Goal: Register for event/course

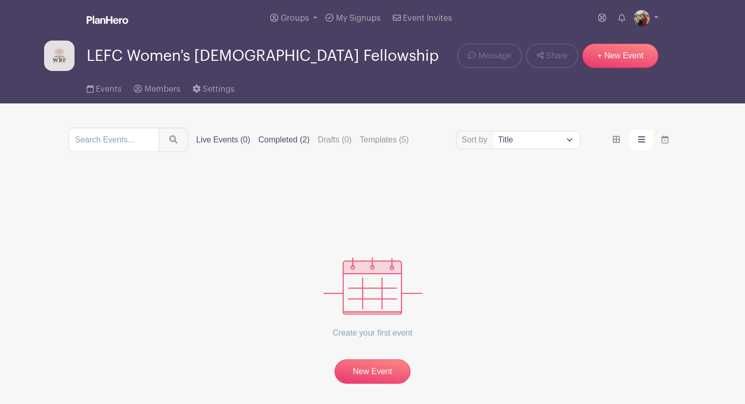
click at [270, 140] on label "Completed (2)" at bounding box center [284, 140] width 51 height 12
click at [0, 0] on input "Completed (2)" at bounding box center [0, 0] width 0 height 0
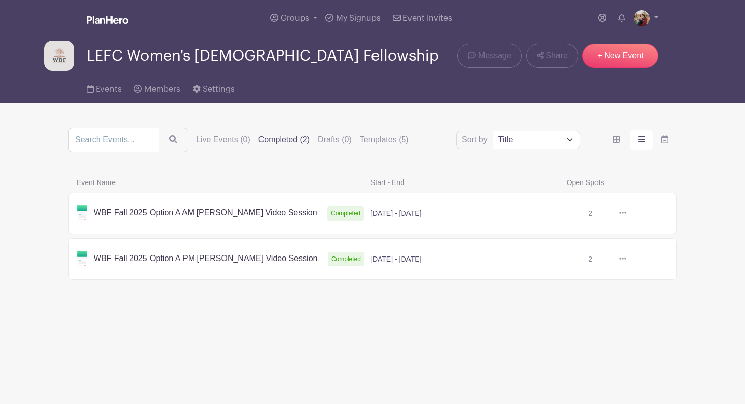
click at [627, 213] on link at bounding box center [627, 213] width 0 height 0
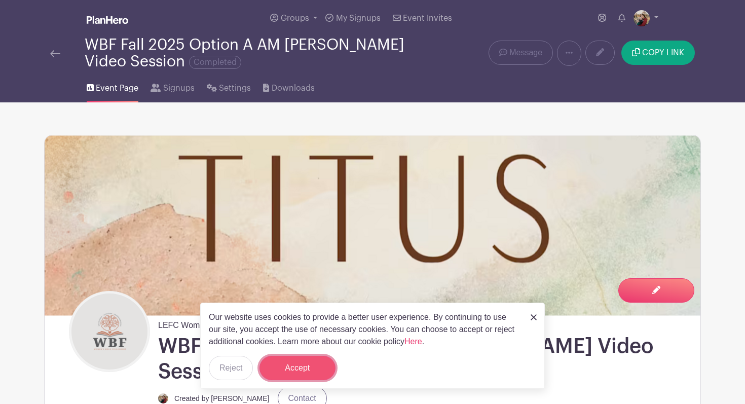
click at [312, 367] on button "Accept" at bounding box center [298, 368] width 76 height 24
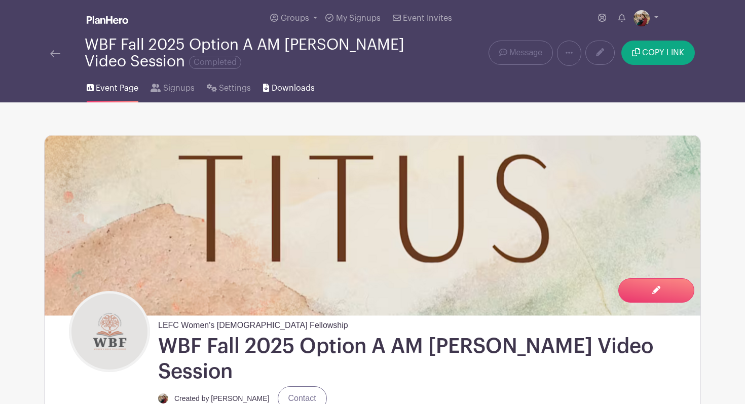
click at [288, 87] on span "Downloads" at bounding box center [293, 88] width 43 height 12
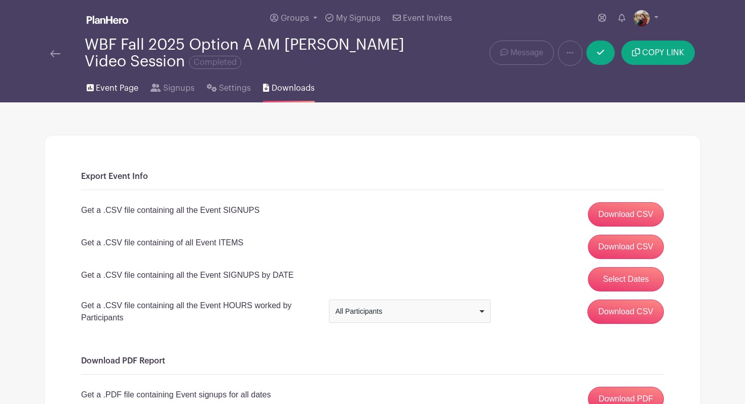
click at [124, 90] on span "Event Page" at bounding box center [117, 88] width 43 height 12
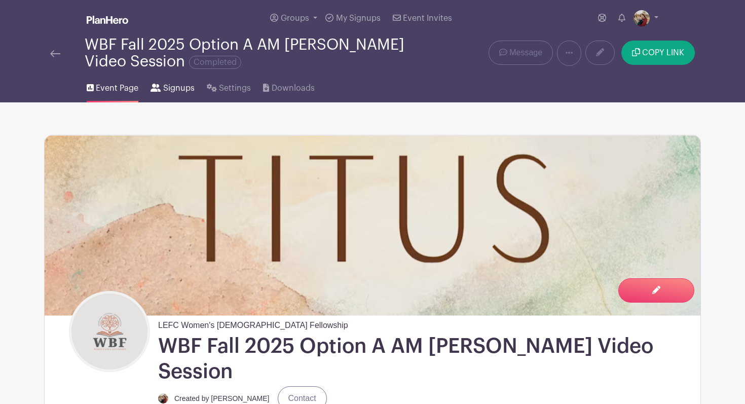
click at [184, 88] on span "Signups" at bounding box center [178, 88] width 31 height 12
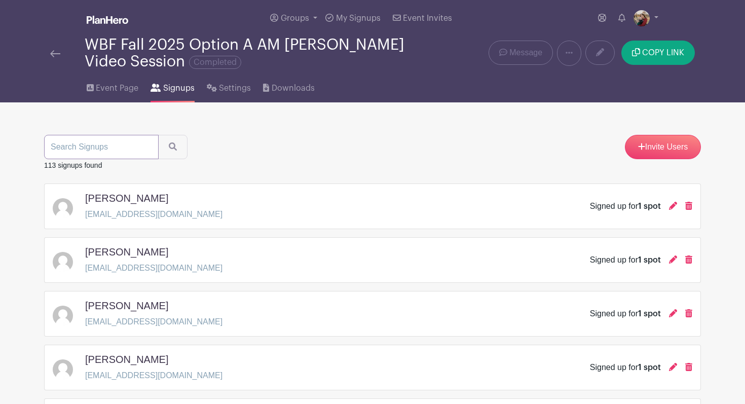
click at [135, 151] on input "search" at bounding box center [101, 147] width 115 height 24
type input "[PERSON_NAME]"
click at [158, 135] on button "submit" at bounding box center [172, 147] width 29 height 24
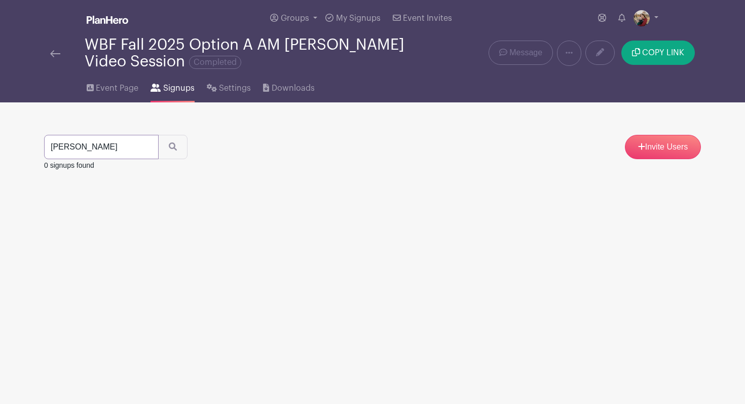
click at [103, 145] on input "[PERSON_NAME]" at bounding box center [101, 147] width 115 height 24
type input "[PERSON_NAME]"
click at [158, 135] on button "submit" at bounding box center [172, 147] width 29 height 24
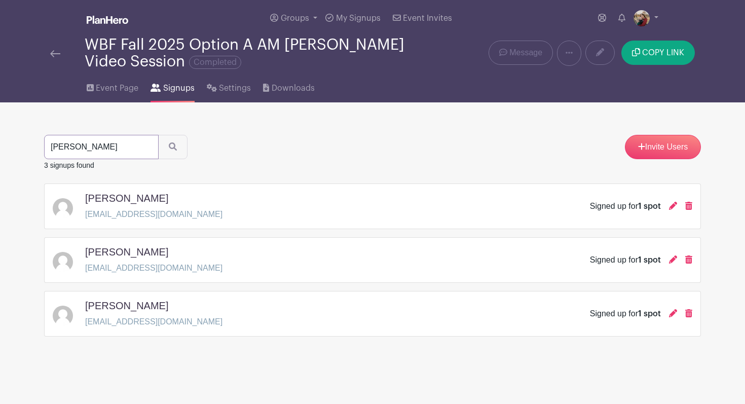
drag, startPoint x: 94, startPoint y: 151, endPoint x: 50, endPoint y: 150, distance: 44.1
click at [50, 150] on input "[PERSON_NAME]" at bounding box center [101, 147] width 115 height 24
type input "Grace"
click at [158, 135] on button "submit" at bounding box center [172, 147] width 29 height 24
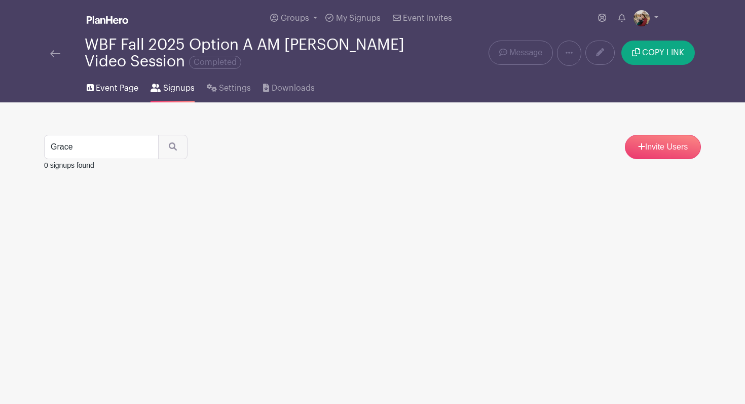
click at [105, 93] on span "Event Page" at bounding box center [117, 88] width 43 height 12
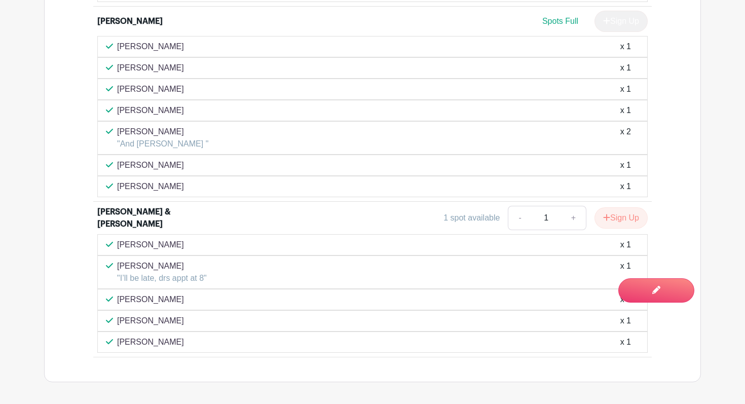
scroll to position [3418, 0]
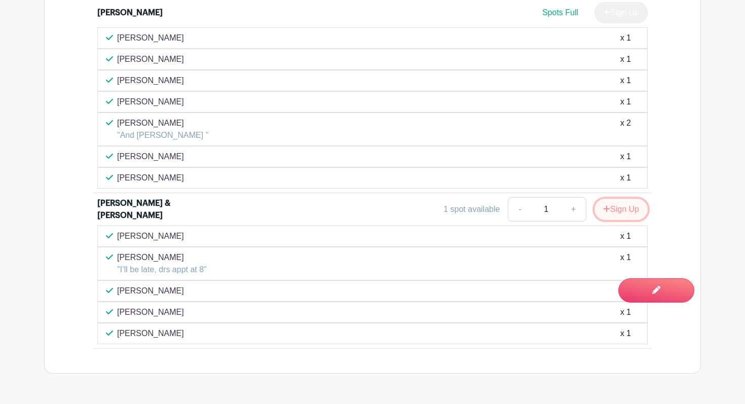
click at [627, 199] on button "Sign Up" at bounding box center [621, 209] width 53 height 21
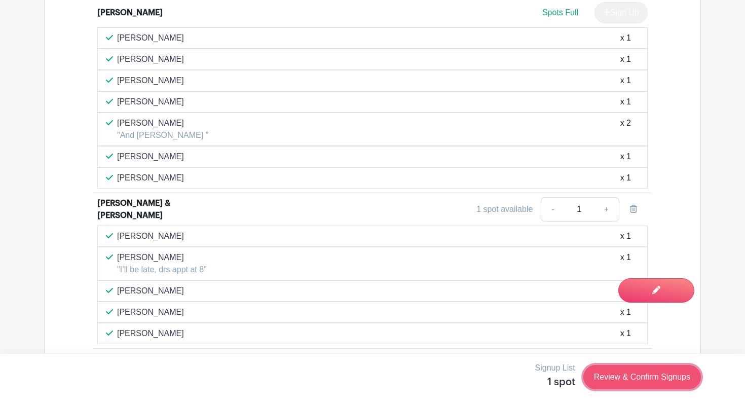
click at [673, 380] on link "Review & Confirm Signups" at bounding box center [643, 377] width 118 height 24
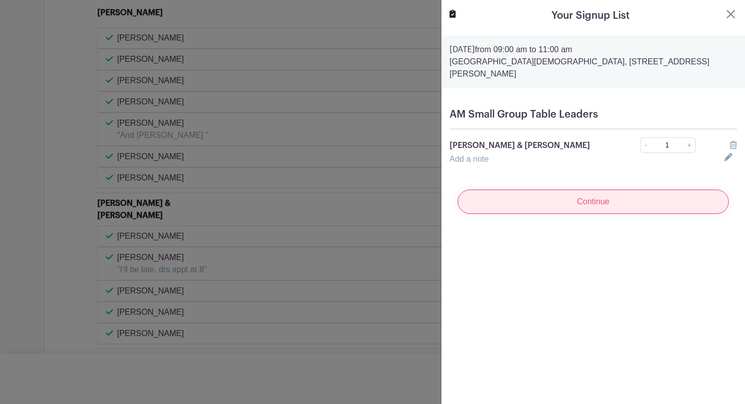
click at [636, 190] on input "Continue" at bounding box center [593, 202] width 271 height 24
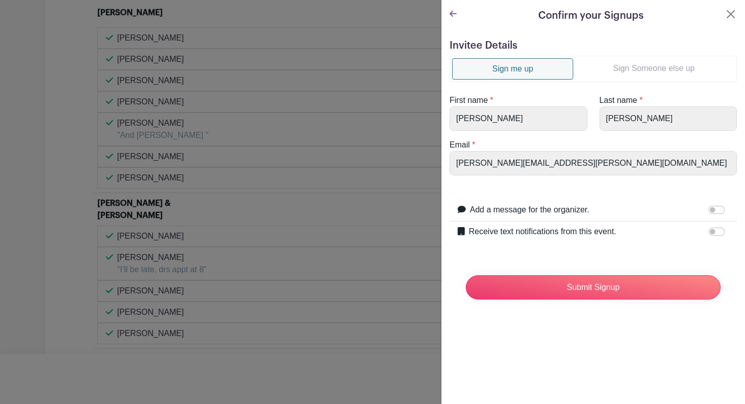
click at [629, 69] on link "Sign Someone else up" at bounding box center [653, 68] width 161 height 20
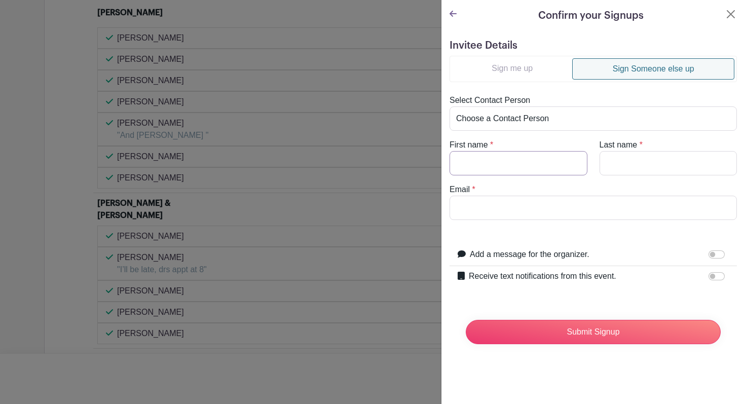
click at [502, 155] on input "First name" at bounding box center [519, 163] width 138 height 24
type input "F"
type input "Grace"
type input "[PERSON_NAME]"
click at [527, 213] on input "Email" at bounding box center [593, 208] width 287 height 24
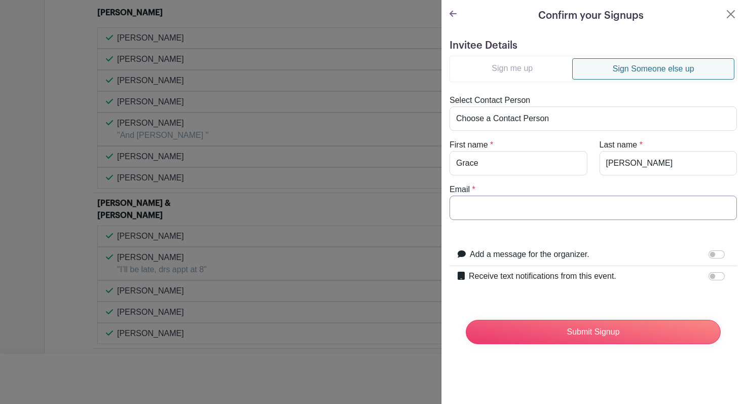
paste input "[EMAIL_ADDRESS][DOMAIN_NAME]"
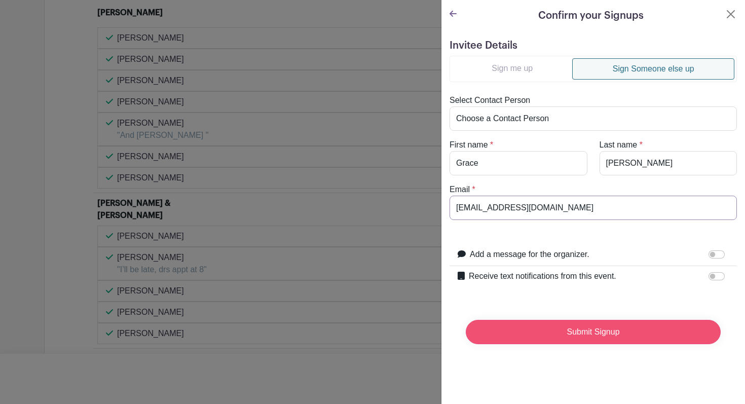
type input "[EMAIL_ADDRESS][DOMAIN_NAME]"
click at [584, 331] on input "Submit Signup" at bounding box center [593, 332] width 255 height 24
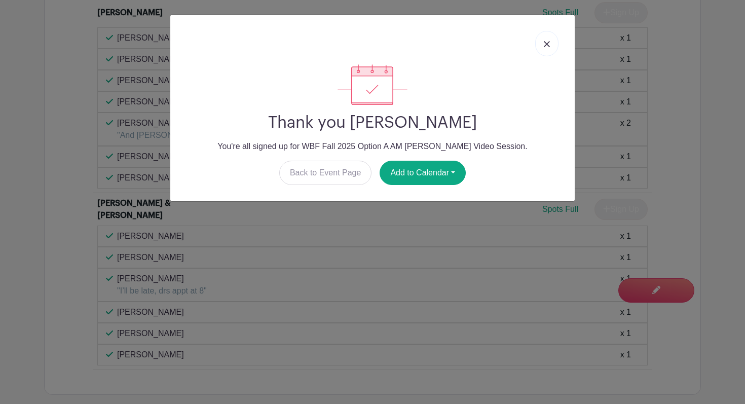
click at [548, 43] on img at bounding box center [547, 44] width 6 height 6
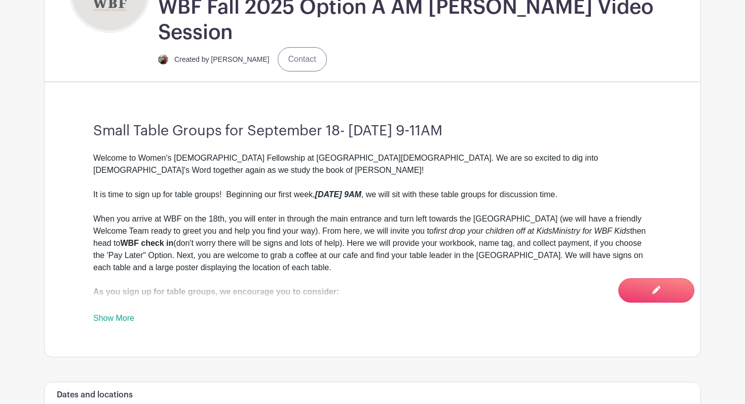
scroll to position [0, 0]
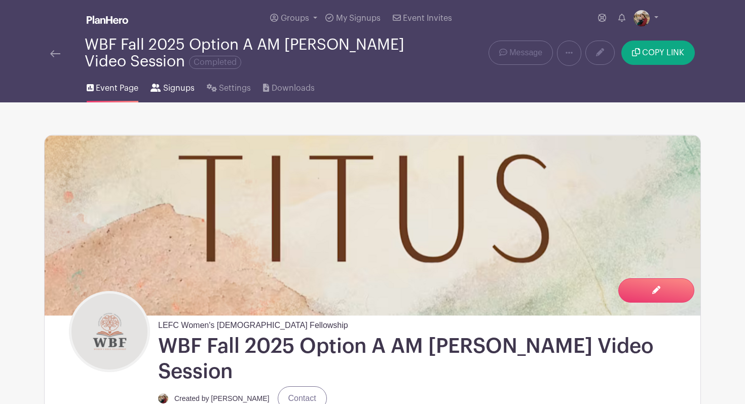
click at [187, 95] on link "Signups" at bounding box center [173, 86] width 44 height 32
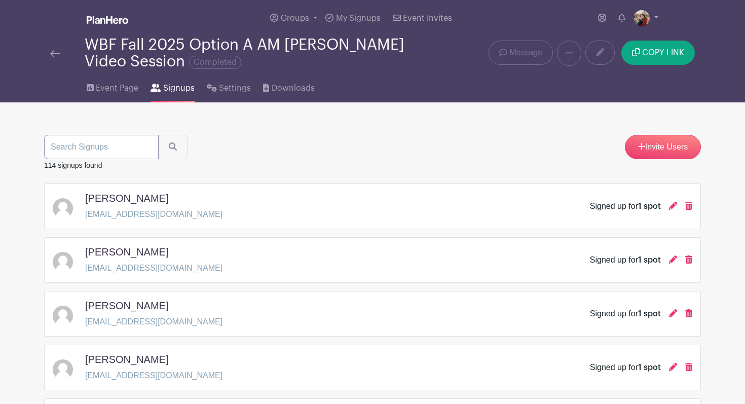
click at [124, 148] on input "search" at bounding box center [101, 147] width 115 height 24
type input "grace de"
click at [135, 149] on input "grace de" at bounding box center [101, 147] width 115 height 24
click at [101, 147] on input "search" at bounding box center [101, 147] width 115 height 24
type input "grace"
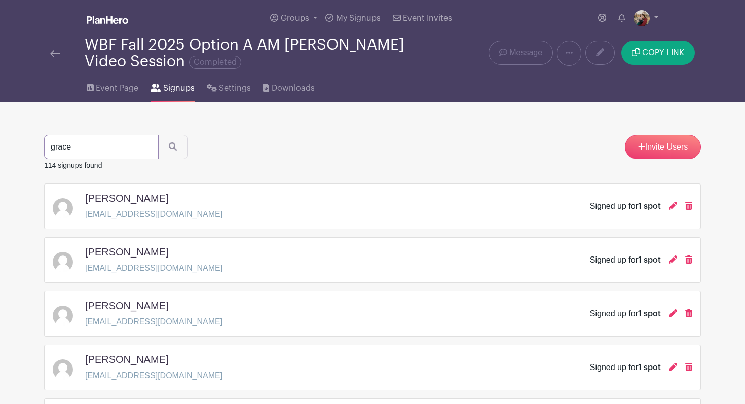
click at [158, 135] on button "submit" at bounding box center [172, 147] width 29 height 24
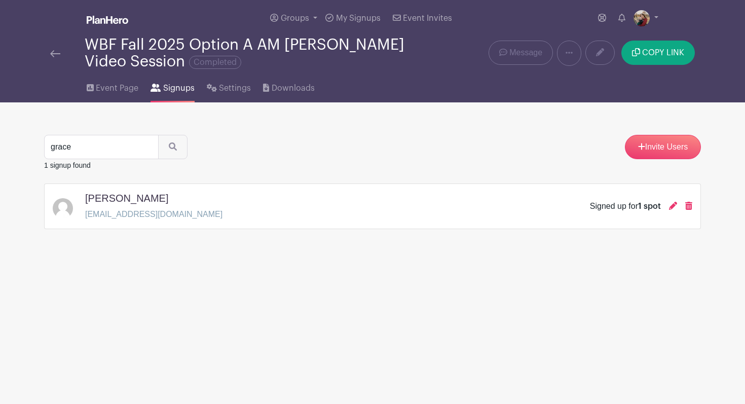
click at [134, 202] on h5 "[PERSON_NAME]" at bounding box center [126, 198] width 83 height 12
click at [673, 206] on icon at bounding box center [673, 206] width 8 height 8
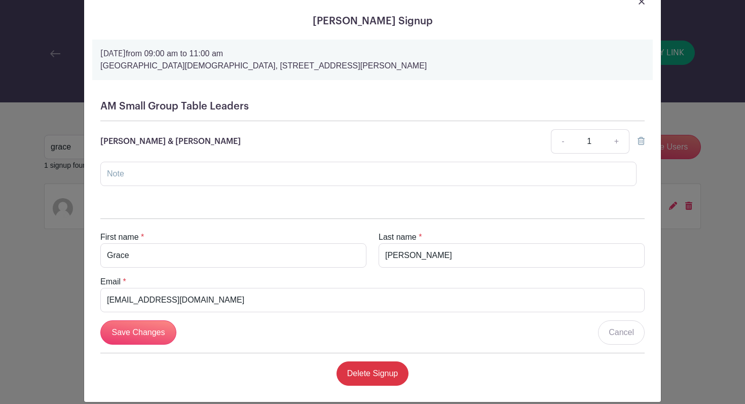
scroll to position [43, 0]
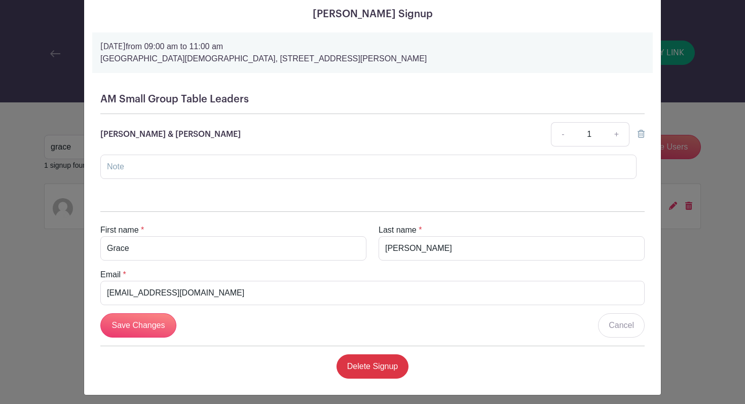
click at [643, 134] on icon at bounding box center [641, 134] width 7 height 8
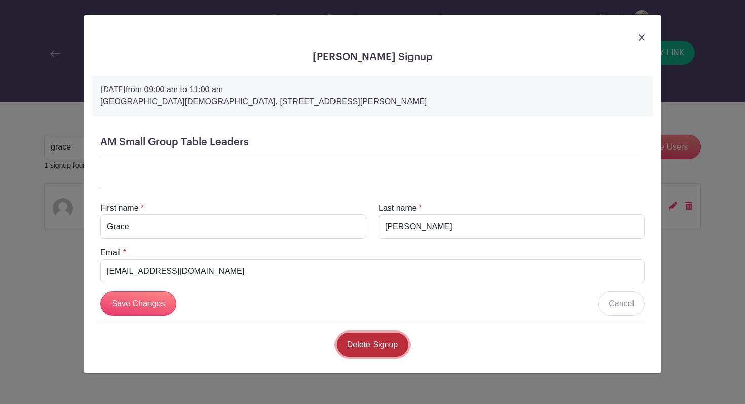
click at [385, 346] on link "Delete Signup" at bounding box center [373, 345] width 72 height 24
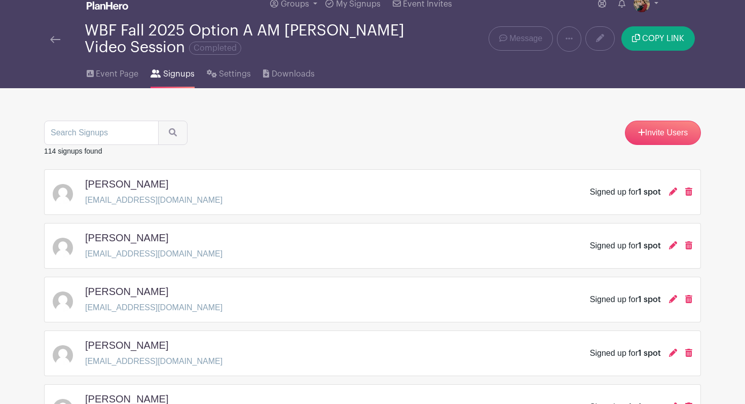
scroll to position [43, 0]
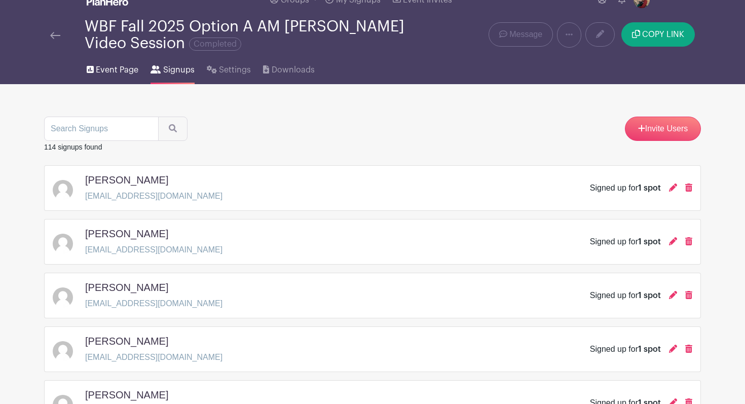
click at [122, 68] on span "Event Page" at bounding box center [117, 70] width 43 height 12
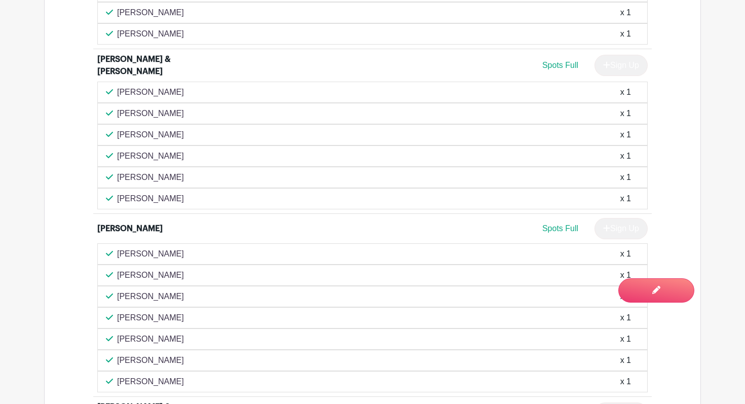
scroll to position [1427, 0]
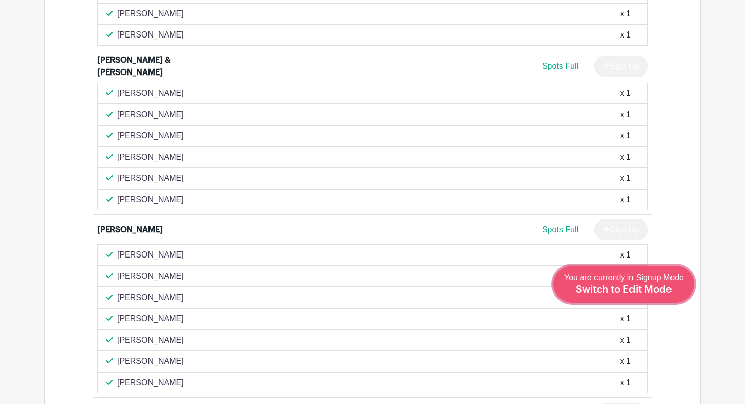
click at [652, 287] on span "Switch to Edit Mode" at bounding box center [624, 290] width 96 height 10
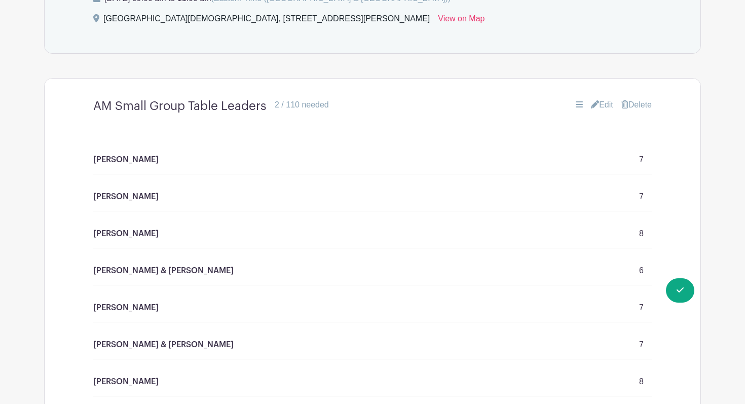
scroll to position [802, 0]
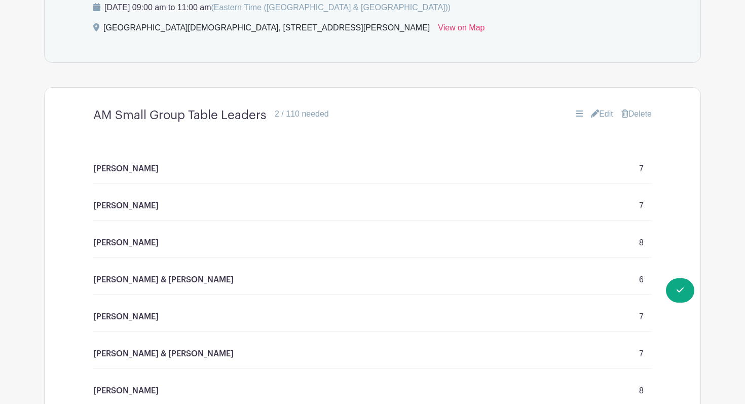
click at [603, 108] on link "Edit" at bounding box center [602, 114] width 22 height 12
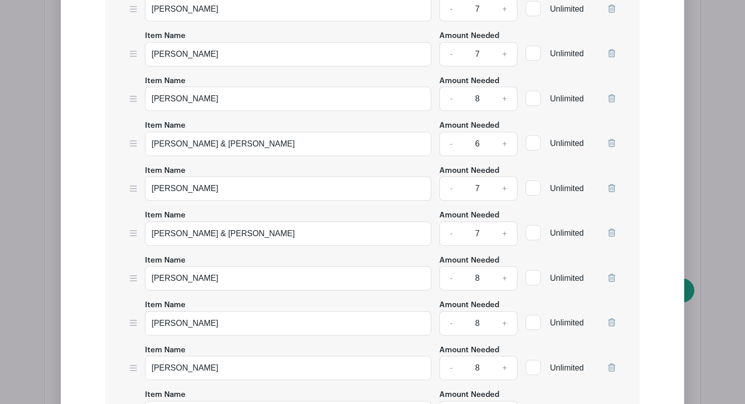
scroll to position [1167, 0]
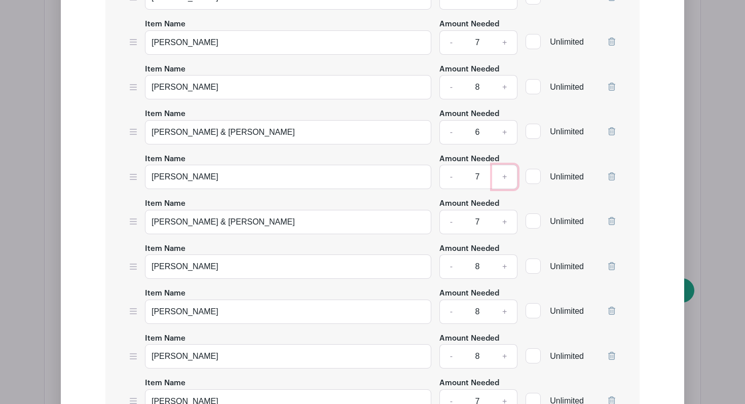
click at [505, 165] on link "+" at bounding box center [504, 177] width 25 height 24
type input "8"
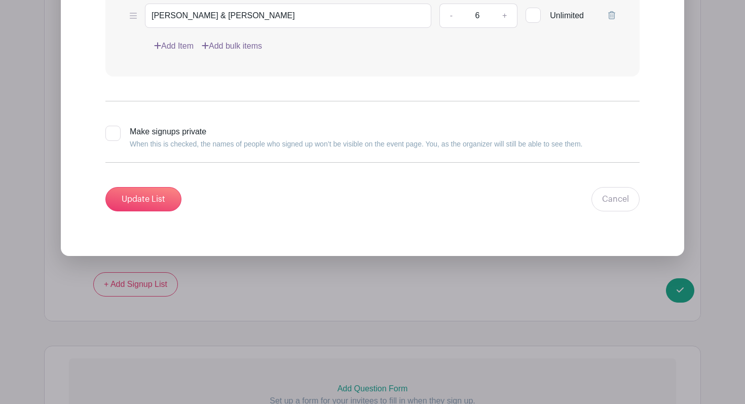
scroll to position [1852, 0]
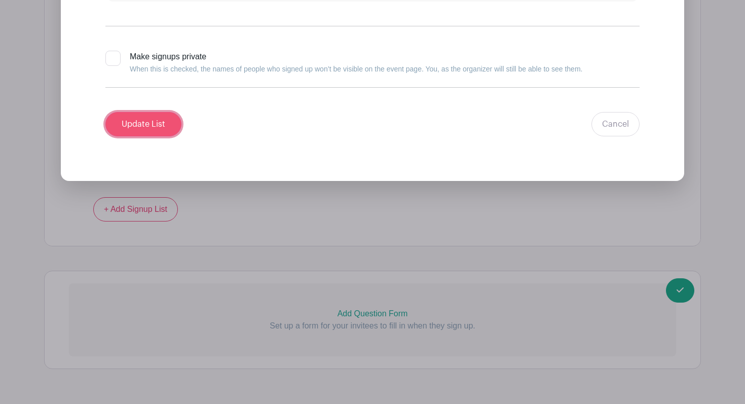
click at [148, 112] on input "Update List" at bounding box center [143, 124] width 76 height 24
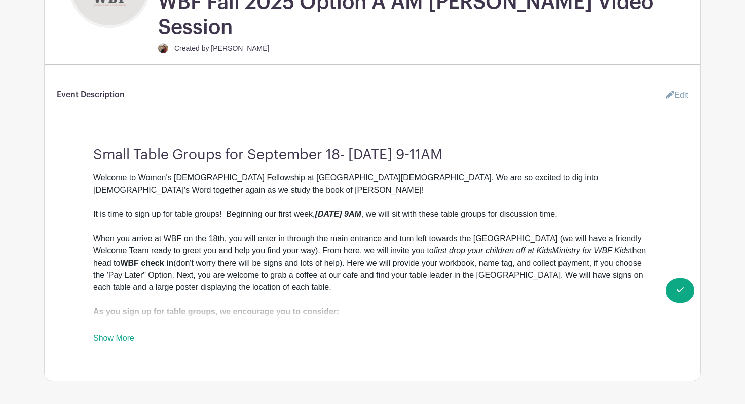
scroll to position [0, 0]
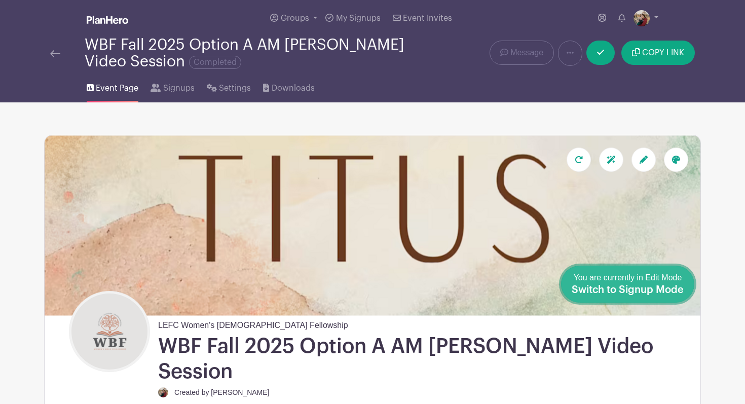
click at [677, 291] on span "Switch to Signup Mode" at bounding box center [628, 290] width 112 height 10
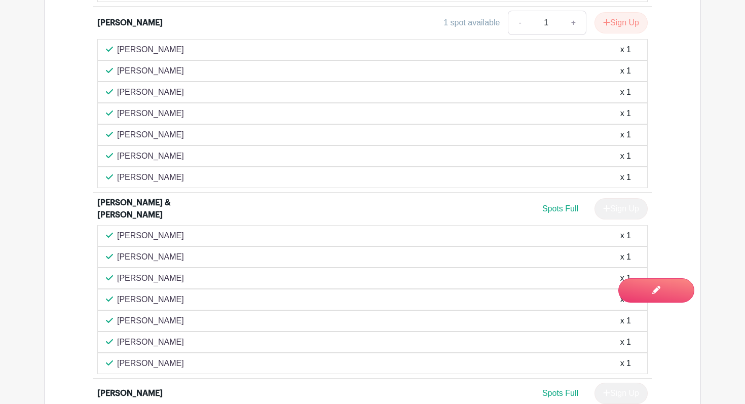
scroll to position [1634, 0]
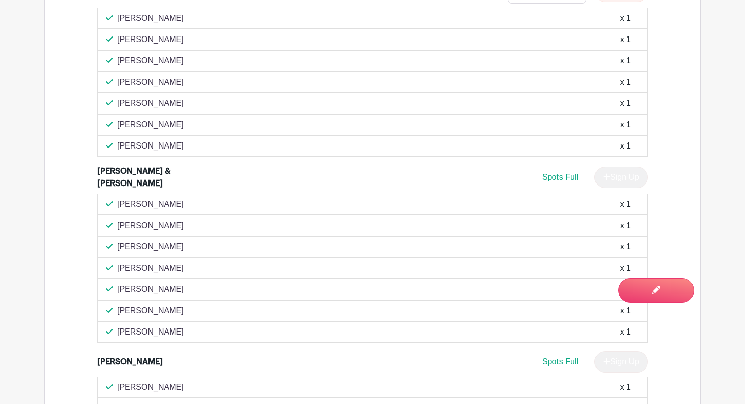
drag, startPoint x: 455, startPoint y: 281, endPoint x: 394, endPoint y: 203, distance: 99.0
click at [394, 203] on div "[PERSON_NAME] x 1 [PERSON_NAME] x 1 [PERSON_NAME] x 1 [PERSON_NAME] x 1 [PERSON…" at bounding box center [372, 268] width 551 height 149
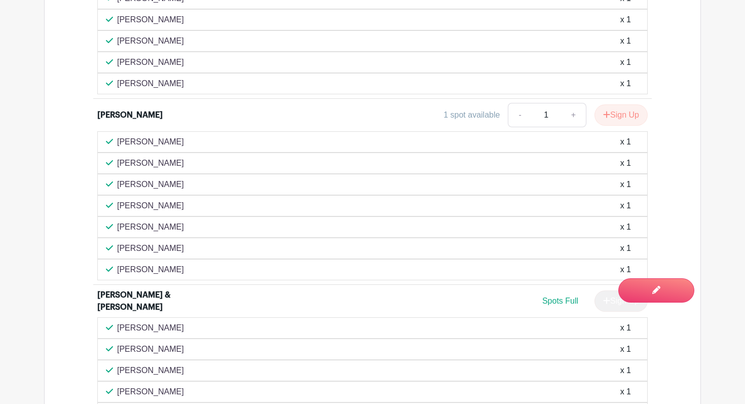
scroll to position [1539, 0]
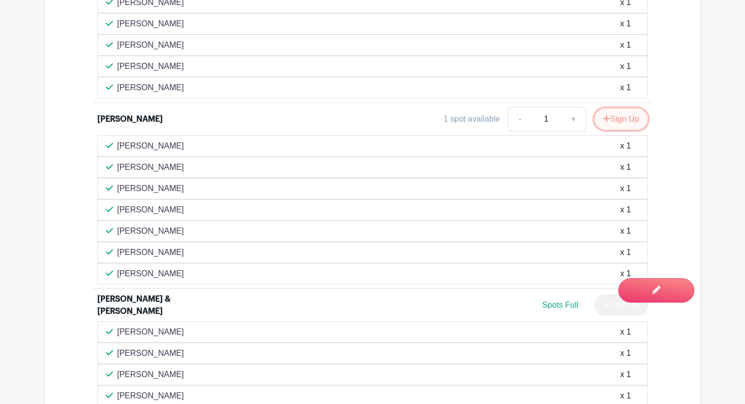
click at [622, 108] on button "Sign Up" at bounding box center [621, 118] width 53 height 21
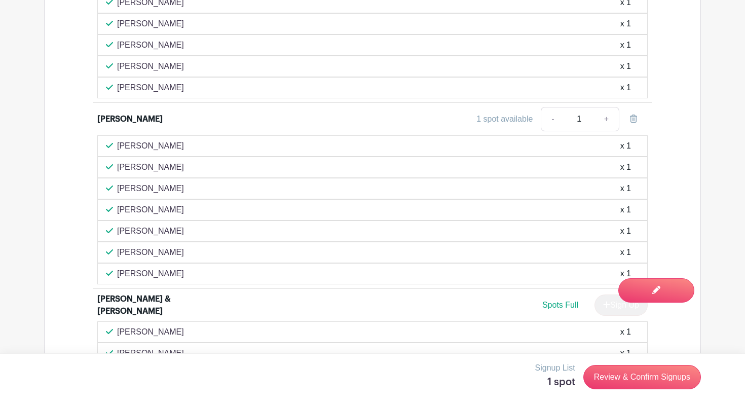
click at [613, 390] on div "Signup List 1 spot Review & Confirm Signups" at bounding box center [372, 377] width 657 height 30
click at [617, 381] on link "Review & Confirm Signups" at bounding box center [643, 377] width 118 height 24
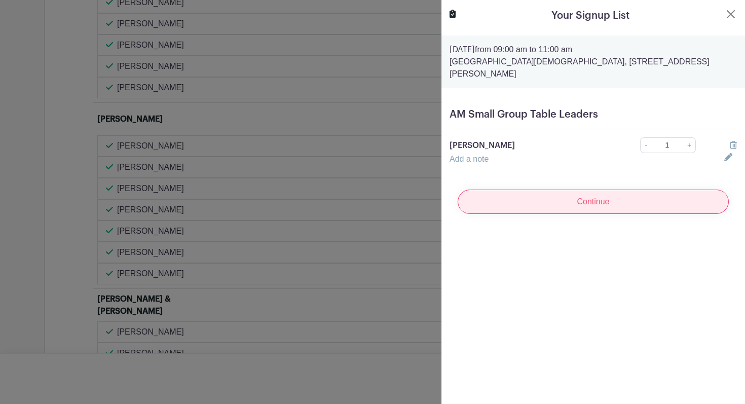
click at [637, 195] on input "Continue" at bounding box center [593, 202] width 271 height 24
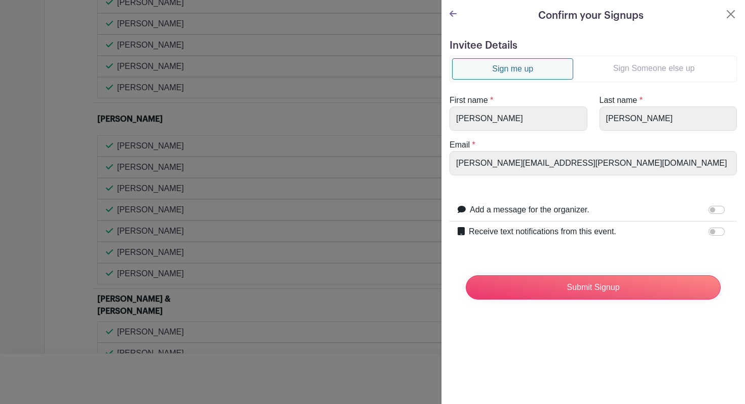
click at [645, 64] on link "Sign Someone else up" at bounding box center [653, 68] width 161 height 20
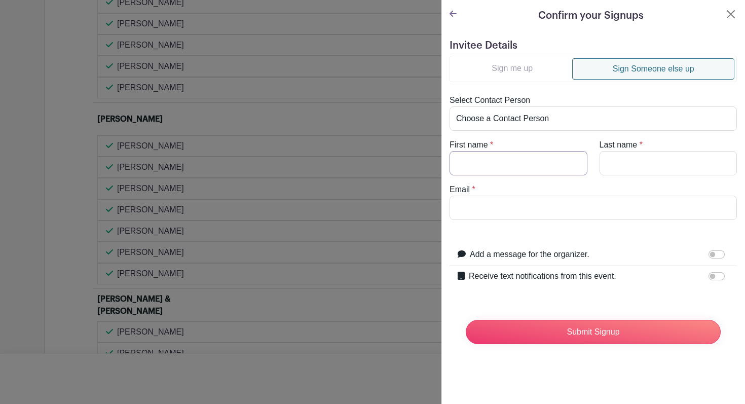
click at [498, 161] on input "First name" at bounding box center [519, 163] width 138 height 24
type input "F"
type input "Grace"
type input "[PERSON_NAME]"
paste input "[EMAIL_ADDRESS][DOMAIN_NAME]"
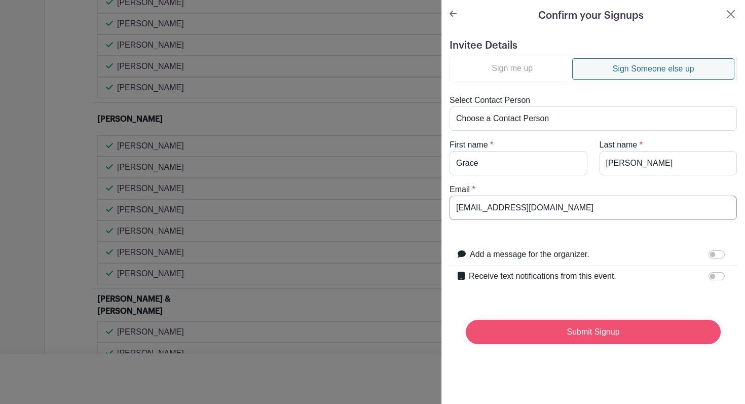
type input "[EMAIL_ADDRESS][DOMAIN_NAME]"
click at [590, 336] on input "Submit Signup" at bounding box center [593, 332] width 255 height 24
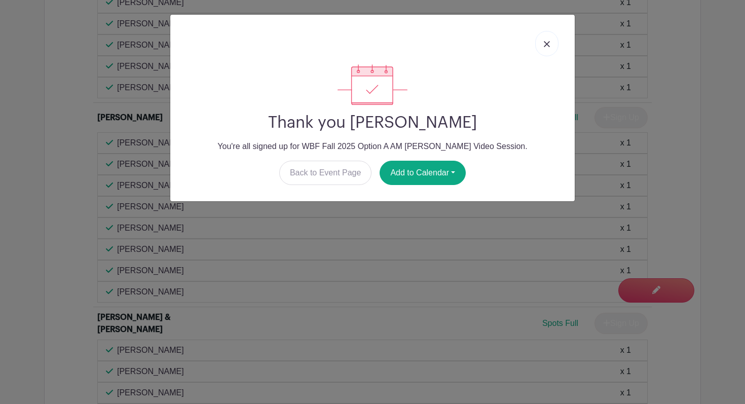
click at [555, 43] on link at bounding box center [546, 43] width 23 height 25
